Goal: Check status: Check status

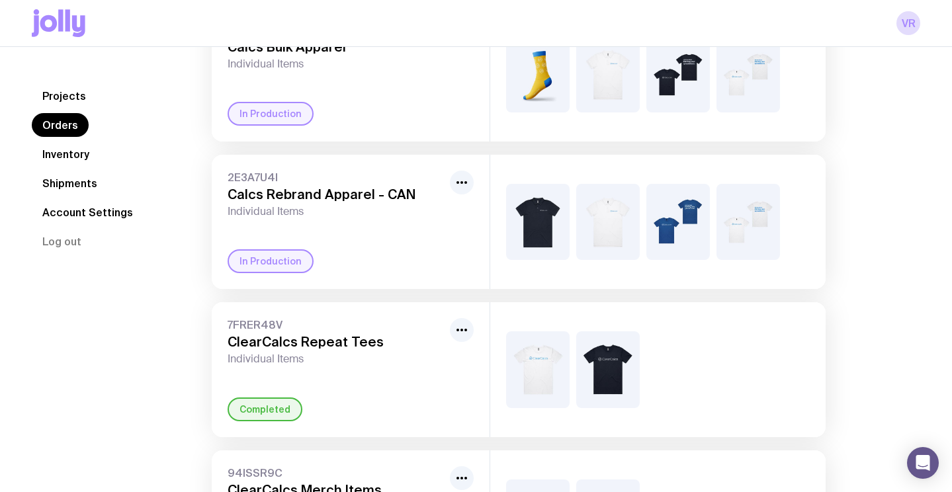
scroll to position [195, 0]
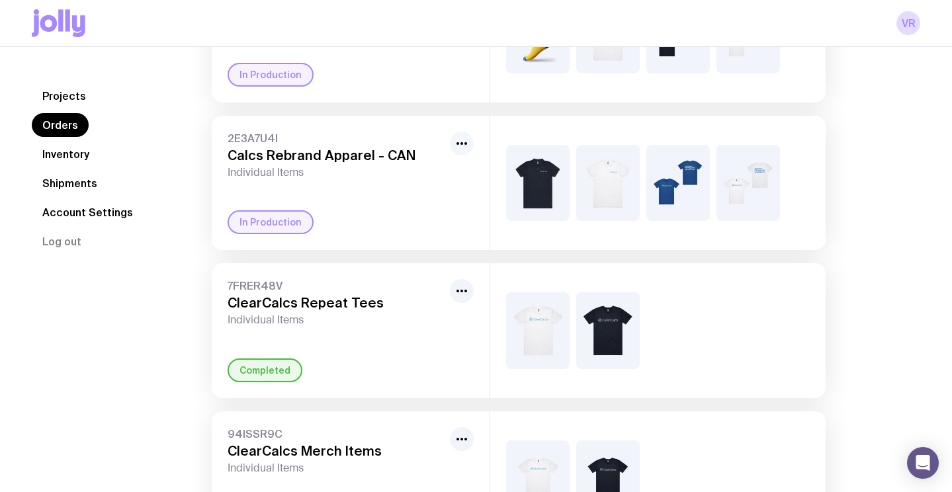
click at [465, 143] on circle "button" at bounding box center [466, 143] width 3 height 3
click at [369, 154] on h3 "Calcs Rebrand Apparel - CAN" at bounding box center [336, 156] width 217 height 16
click at [268, 210] on div "2E3A7U4I Calcs Rebrand Apparel - CAN Individual Items In Production" at bounding box center [351, 183] width 278 height 134
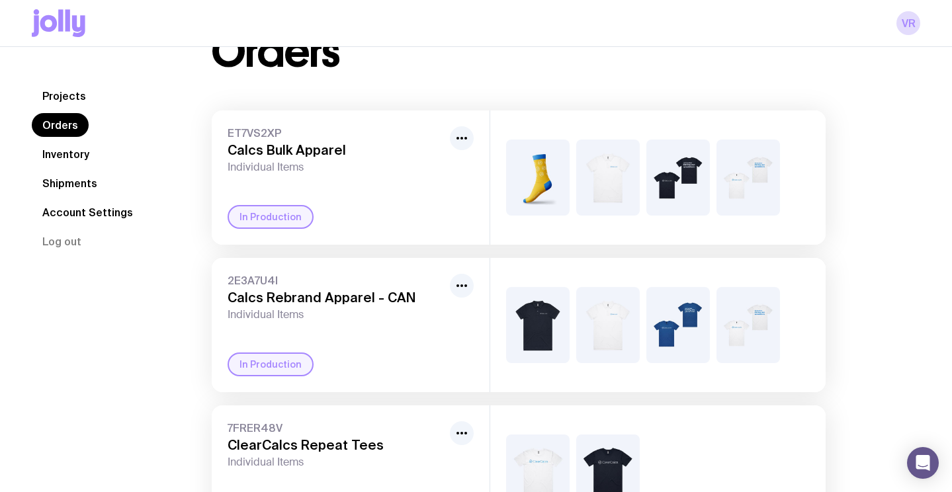
scroll to position [0, 0]
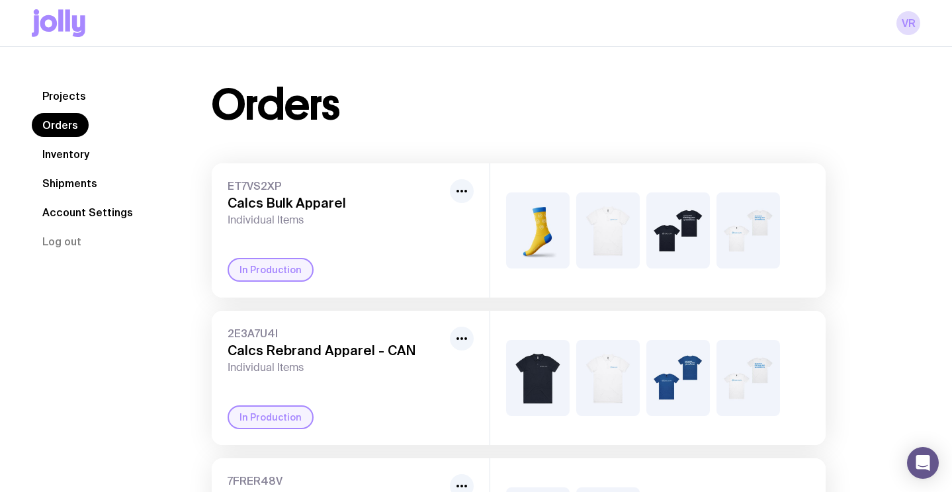
click at [561, 248] on img at bounding box center [538, 231] width 64 height 76
drag, startPoint x: 520, startPoint y: 209, endPoint x: 470, endPoint y: 200, distance: 50.5
click at [520, 209] on img at bounding box center [538, 231] width 64 height 76
click at [468, 197] on icon "button" at bounding box center [462, 191] width 16 height 16
click at [455, 193] on icon "button" at bounding box center [462, 191] width 16 height 16
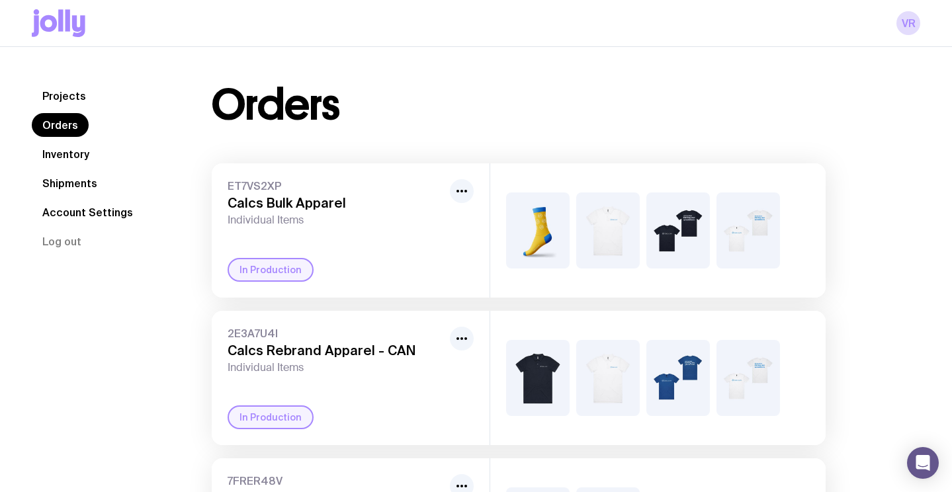
click at [546, 216] on img at bounding box center [538, 231] width 64 height 76
click at [681, 243] on img at bounding box center [679, 231] width 64 height 76
click at [795, 241] on div at bounding box center [658, 230] width 336 height 134
click at [83, 156] on link "Inventory" at bounding box center [66, 154] width 68 height 24
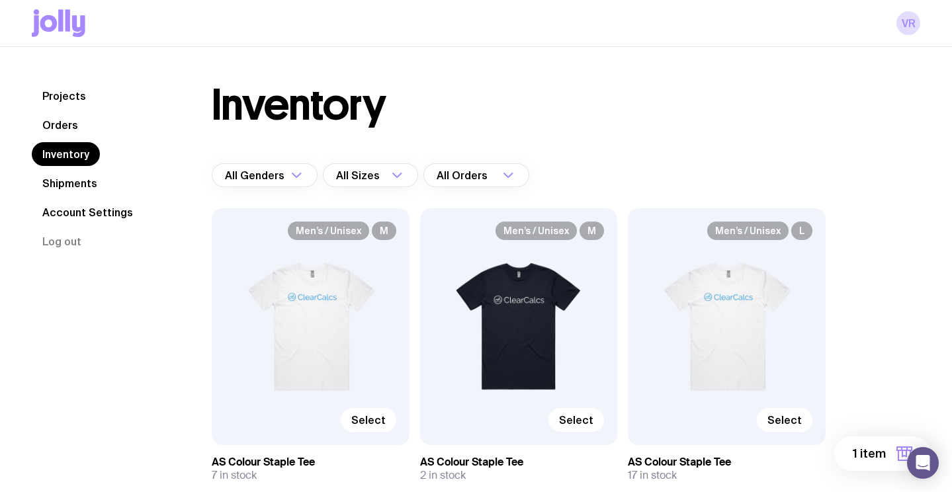
click at [70, 179] on link "Shipments" at bounding box center [70, 183] width 76 height 24
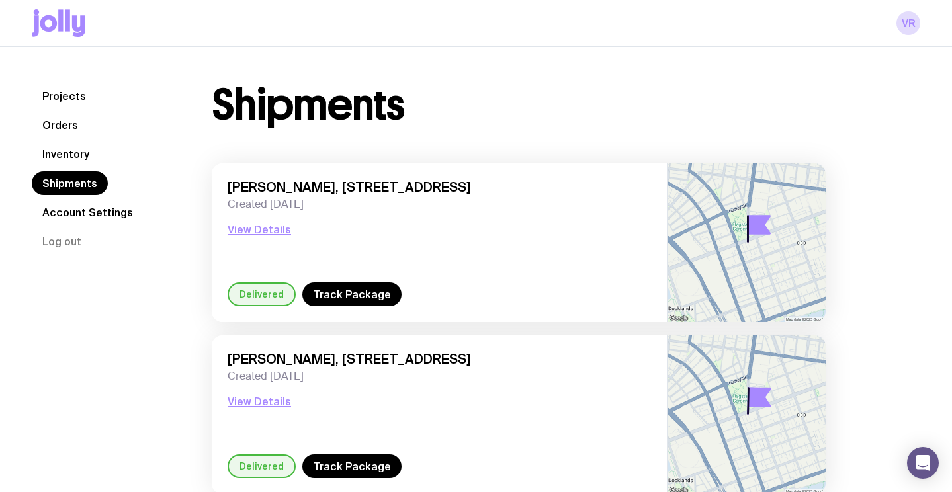
click at [79, 214] on link "Account Settings" at bounding box center [88, 213] width 112 height 24
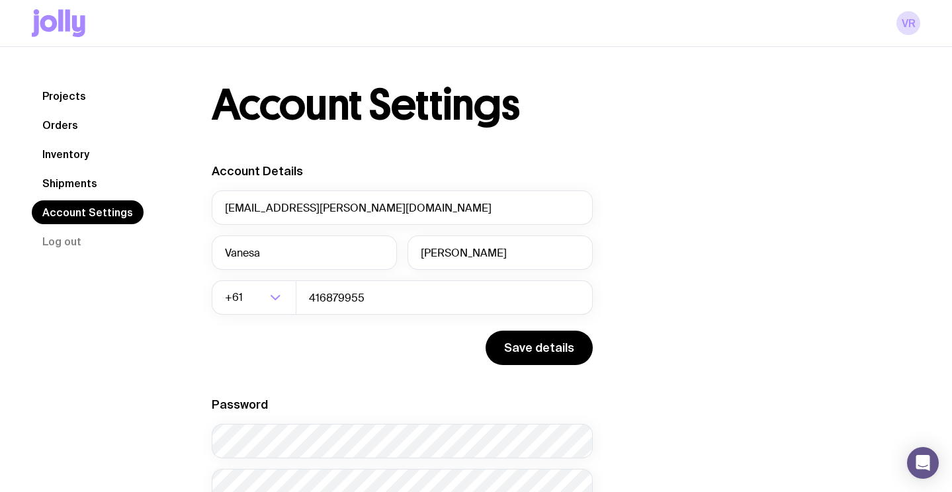
click at [57, 126] on link "Orders" at bounding box center [60, 125] width 57 height 24
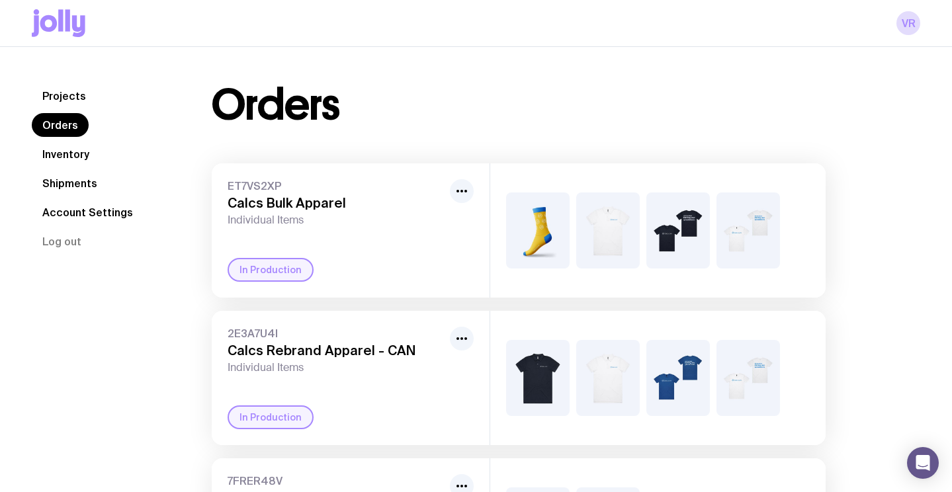
click at [67, 93] on link "Projects" at bounding box center [64, 96] width 65 height 24
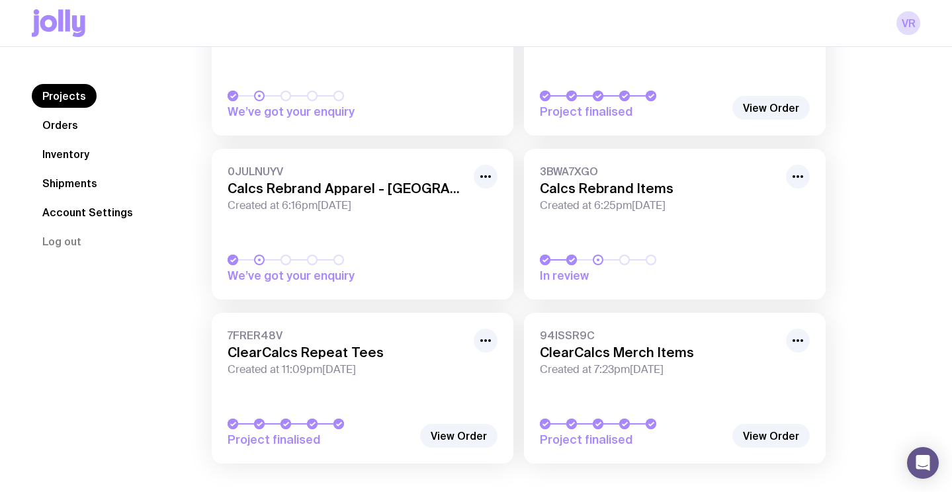
scroll to position [378, 0]
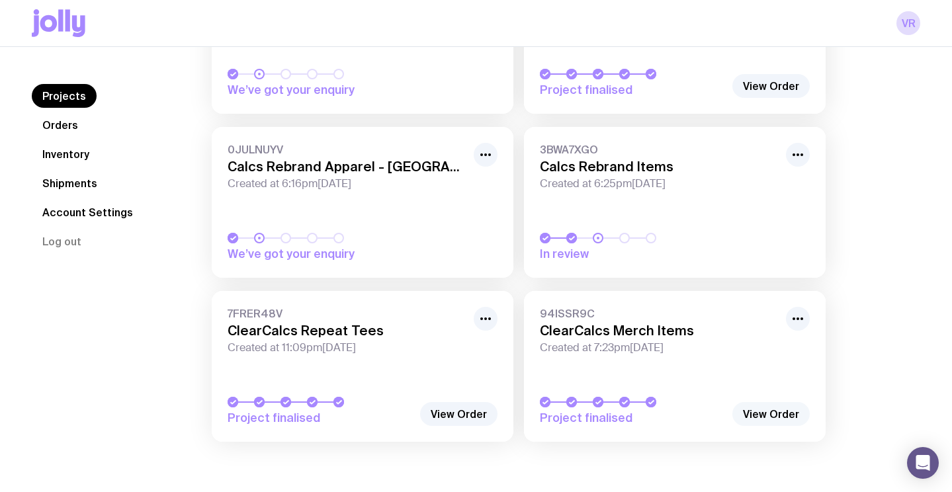
click at [766, 408] on link "View Order" at bounding box center [771, 414] width 77 height 24
